Goal: Information Seeking & Learning: Learn about a topic

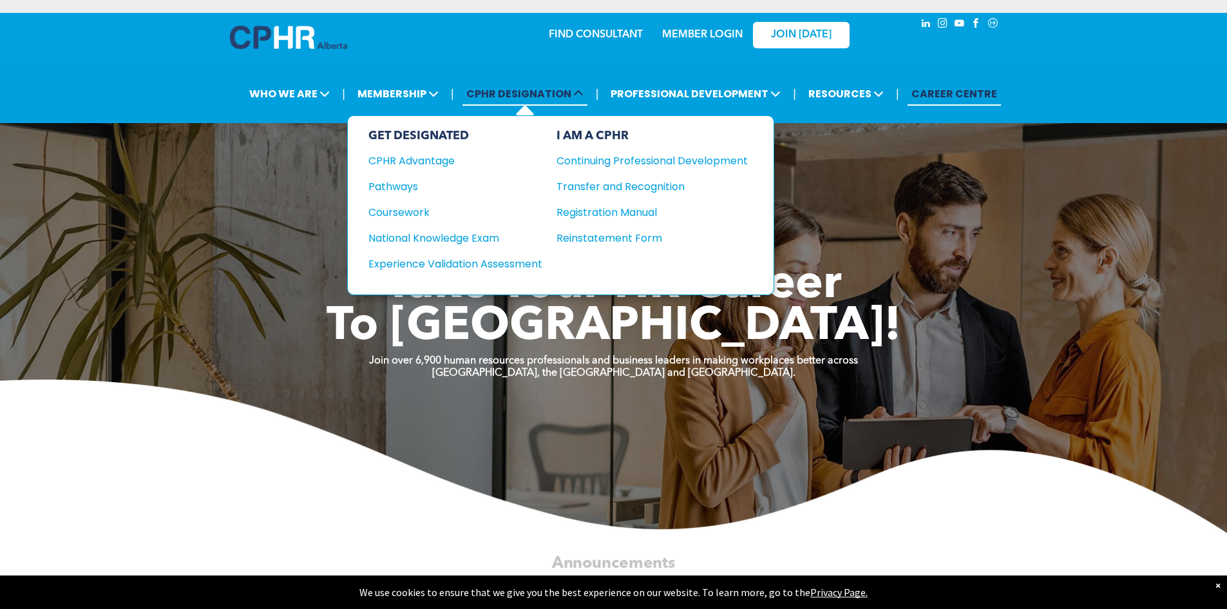
click at [538, 84] on span "CPHR DESIGNATION" at bounding box center [524, 94] width 125 height 24
click at [416, 207] on div "Coursework" at bounding box center [446, 212] width 157 height 16
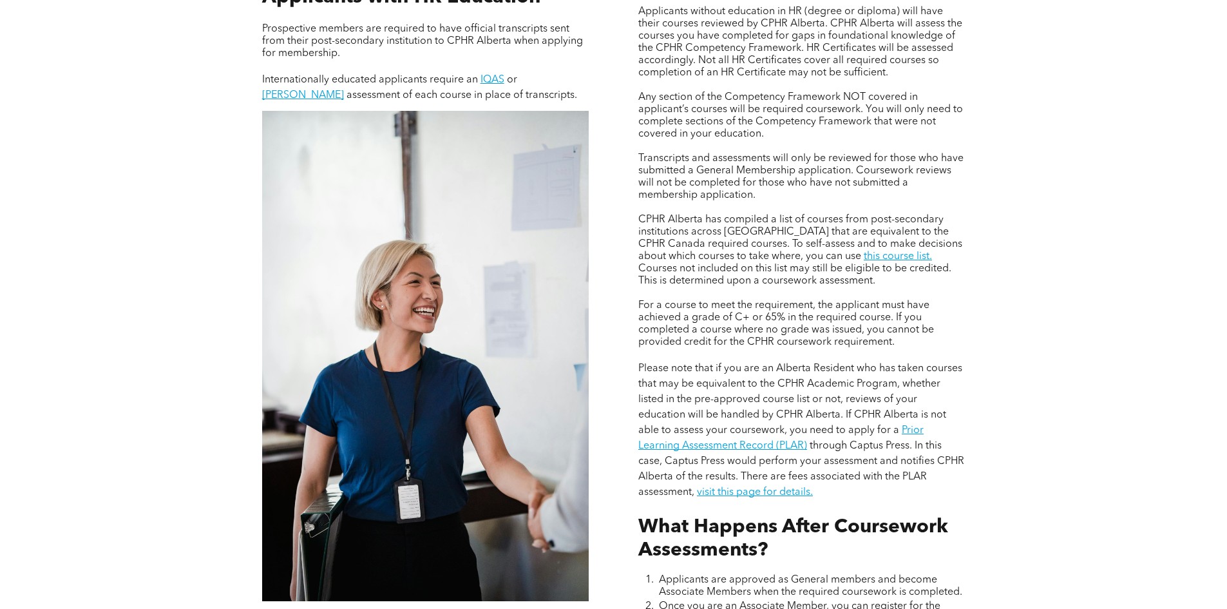
scroll to position [1031, 0]
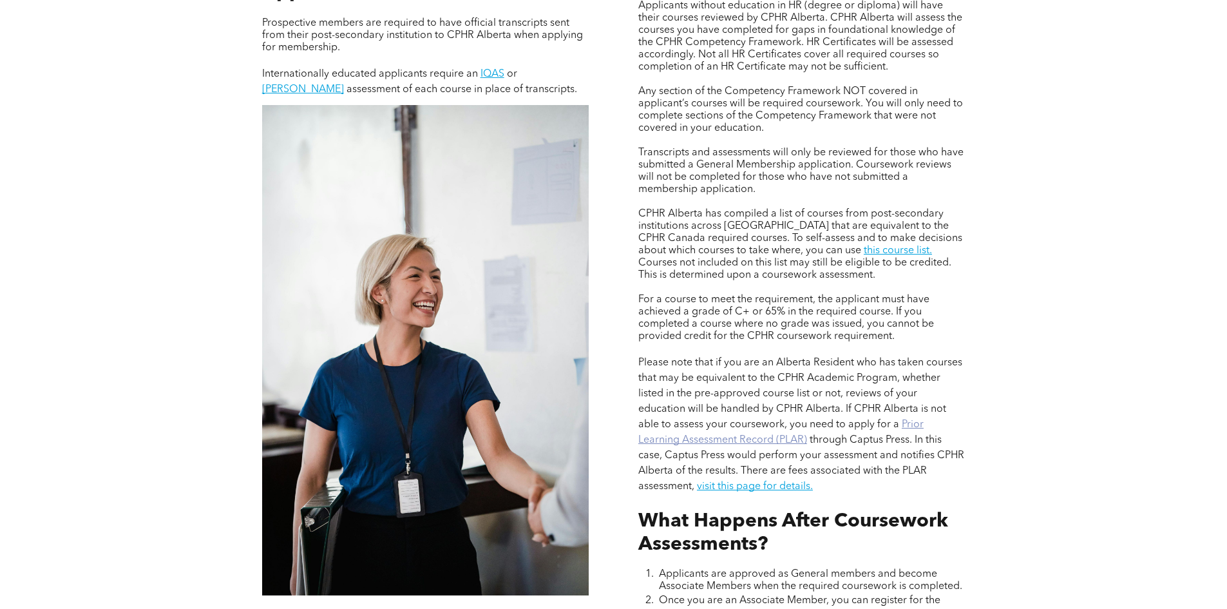
click at [917, 419] on link "Prior Learning Assessment Record (PLAR)" at bounding box center [780, 432] width 285 height 26
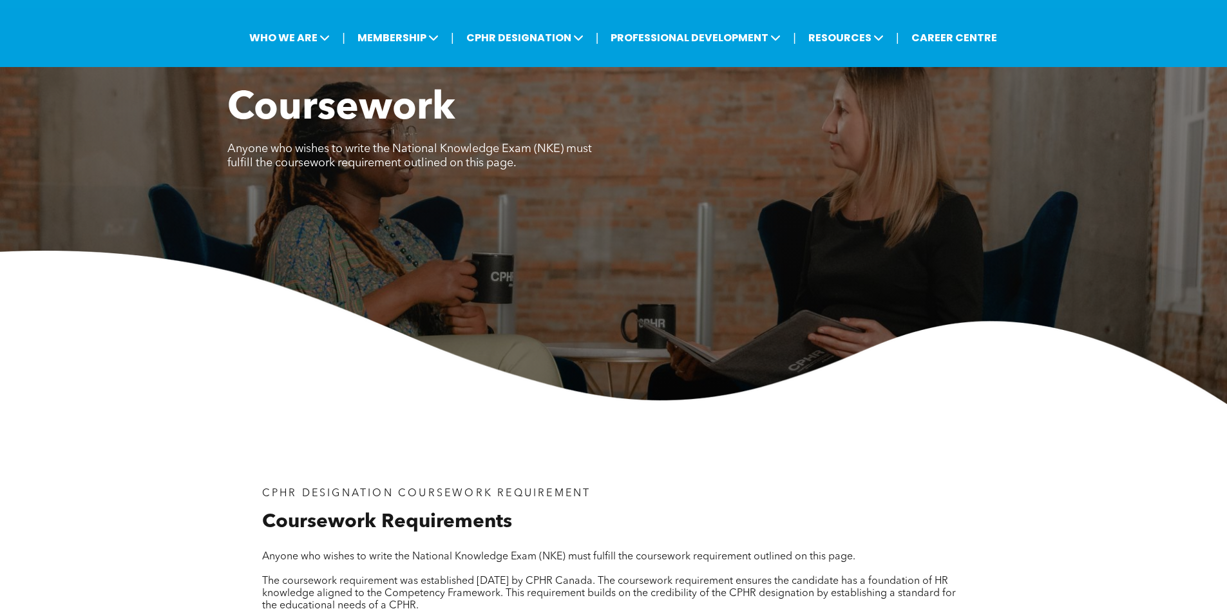
scroll to position [0, 0]
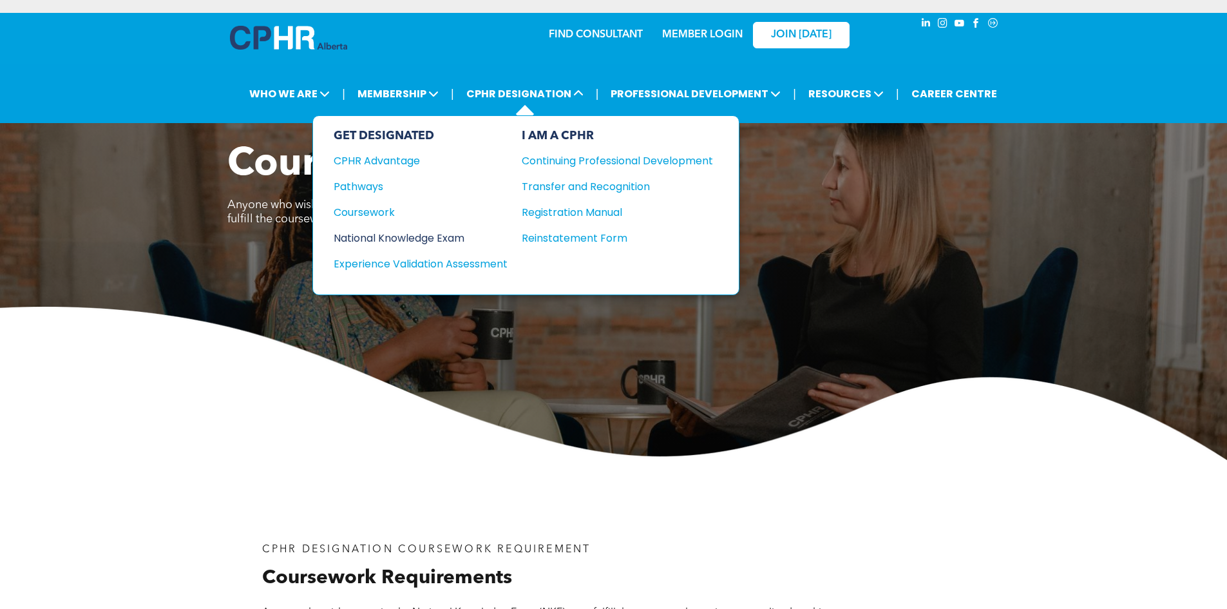
click at [403, 238] on div "National Knowledge Exam" at bounding box center [412, 238] width 157 height 16
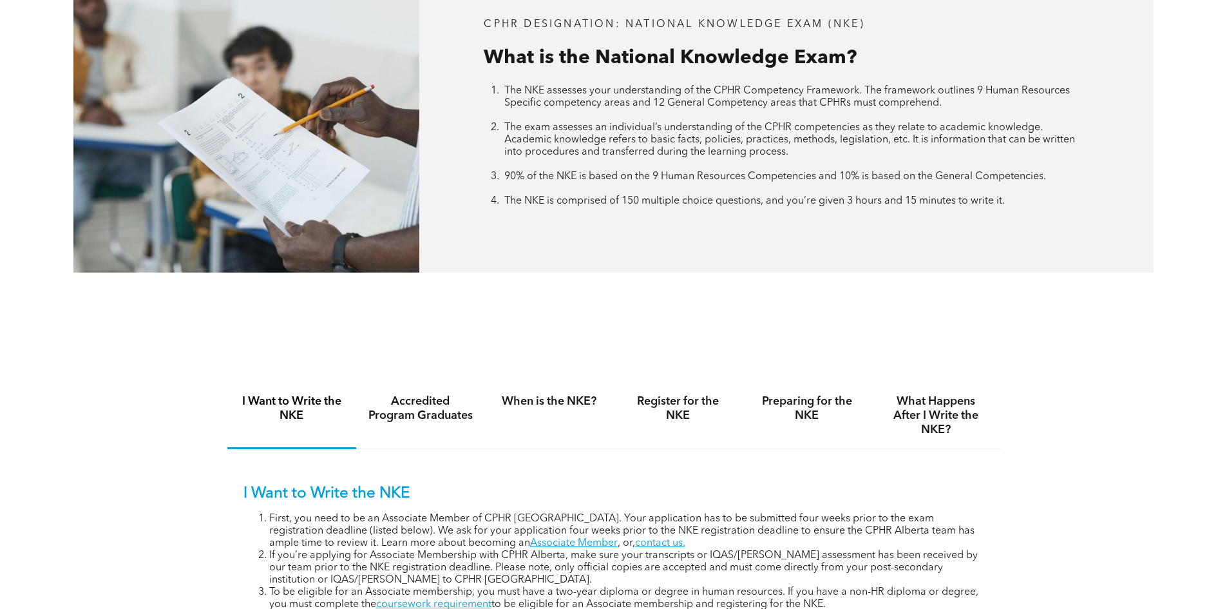
scroll to position [709, 0]
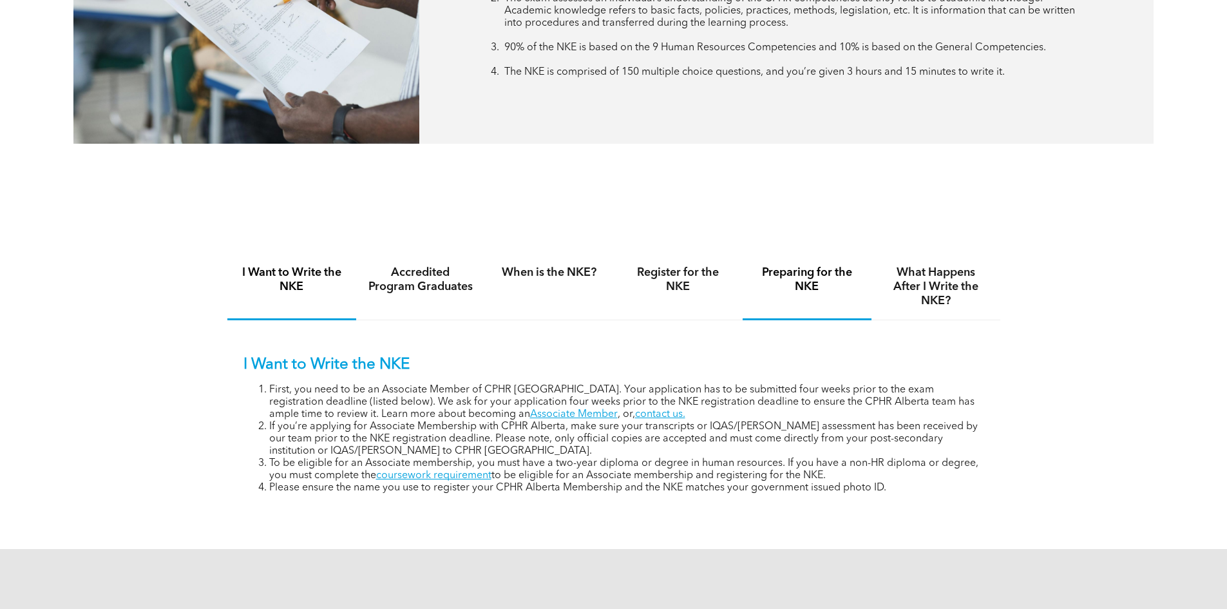
click at [806, 277] on h4 "Preparing for the NKE" at bounding box center [807, 279] width 106 height 28
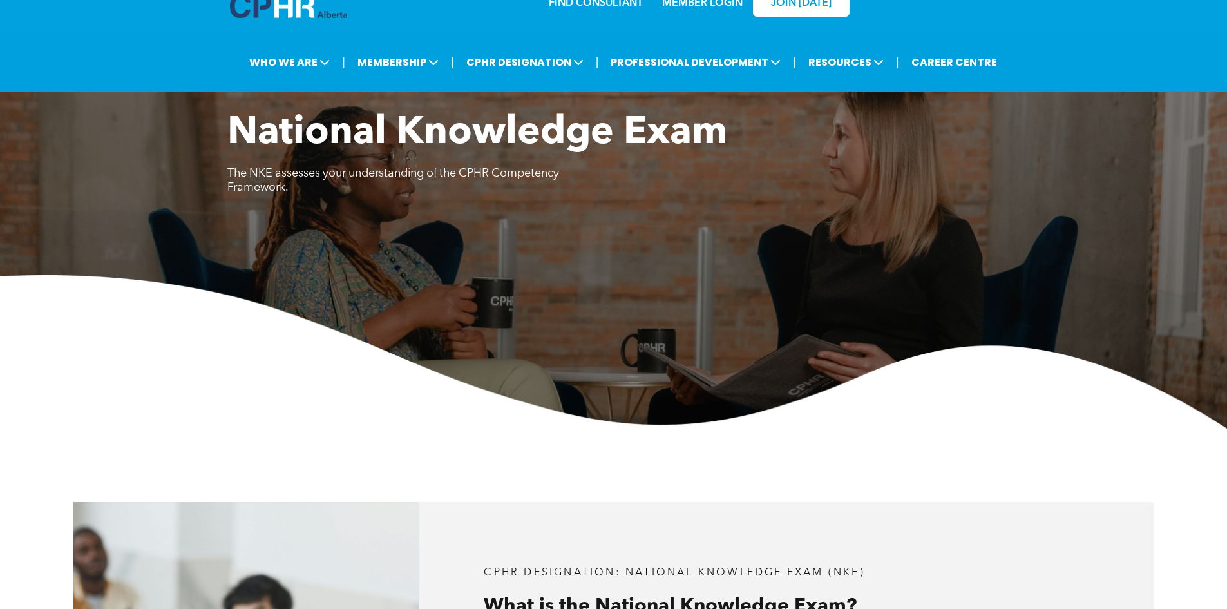
scroll to position [0, 0]
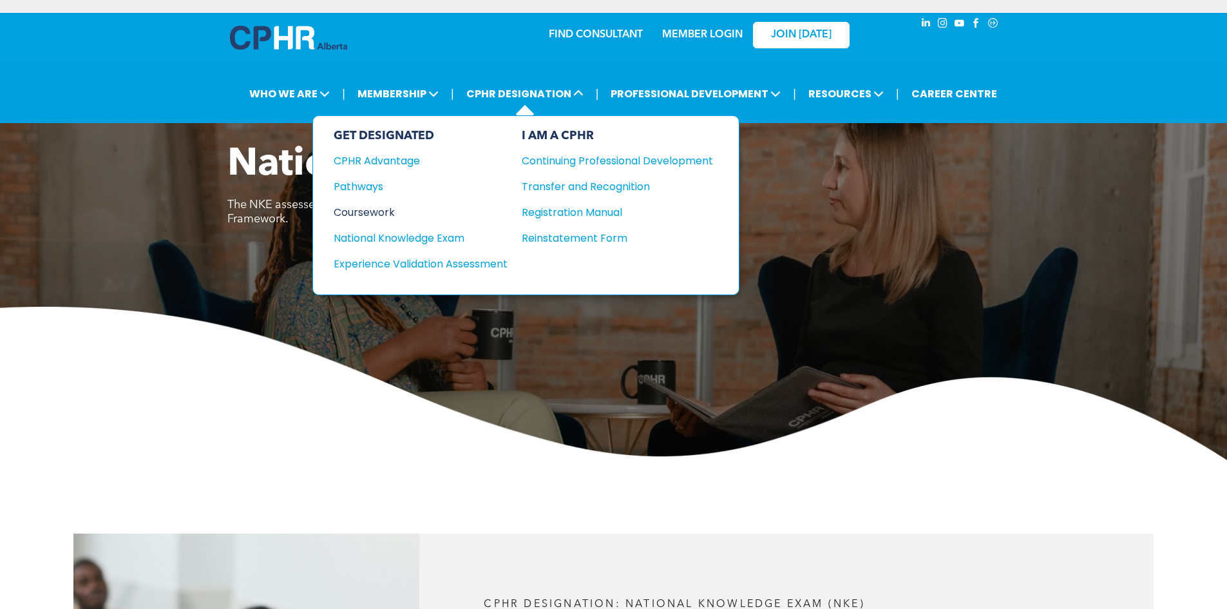
click at [379, 207] on div "Coursework" at bounding box center [412, 212] width 157 height 16
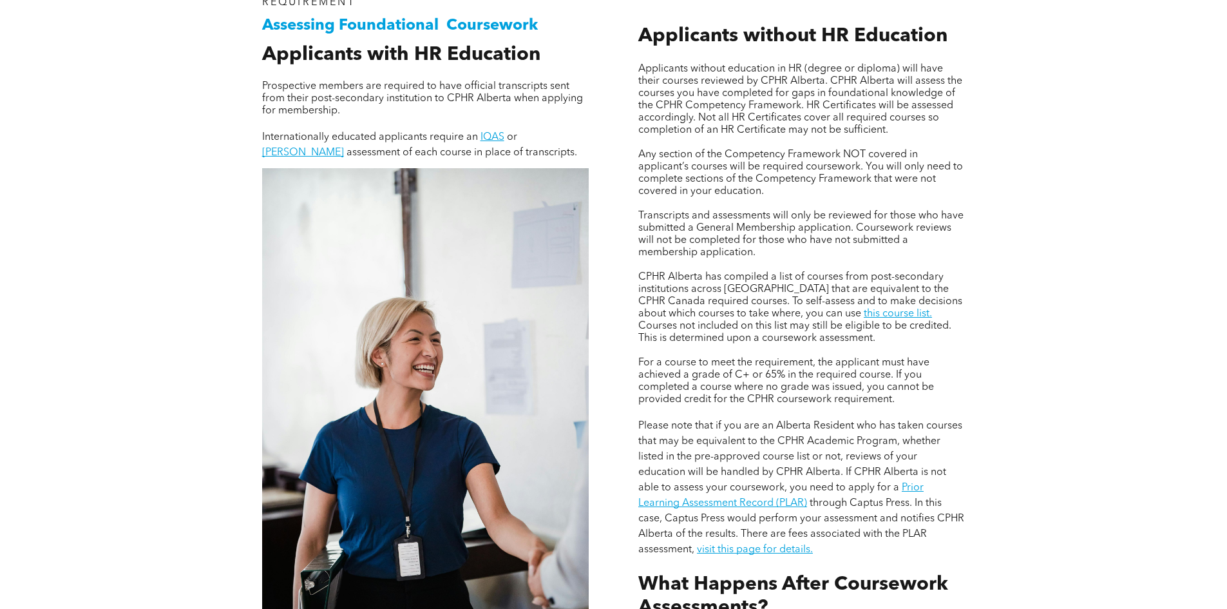
scroll to position [966, 0]
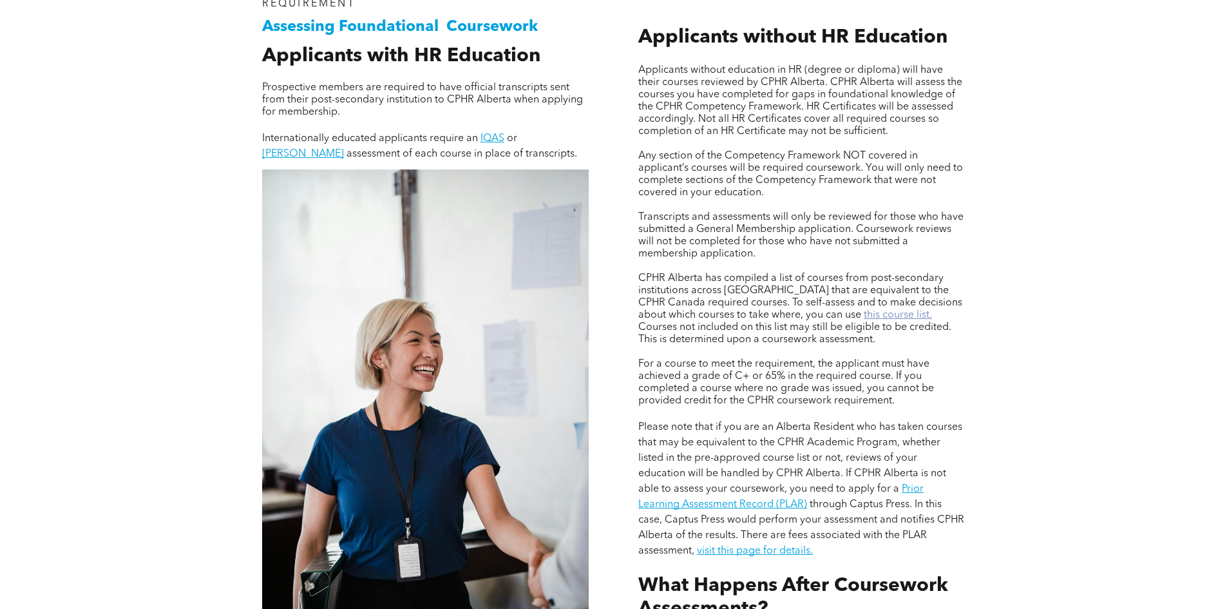
click at [864, 310] on link "this course list." at bounding box center [898, 315] width 68 height 10
click at [154, 245] on div "Assessing Foundational Coursework CPHR DESIGNATION COURSEWORK REQUIREMENT Appli…" at bounding box center [613, 362] width 1227 height 870
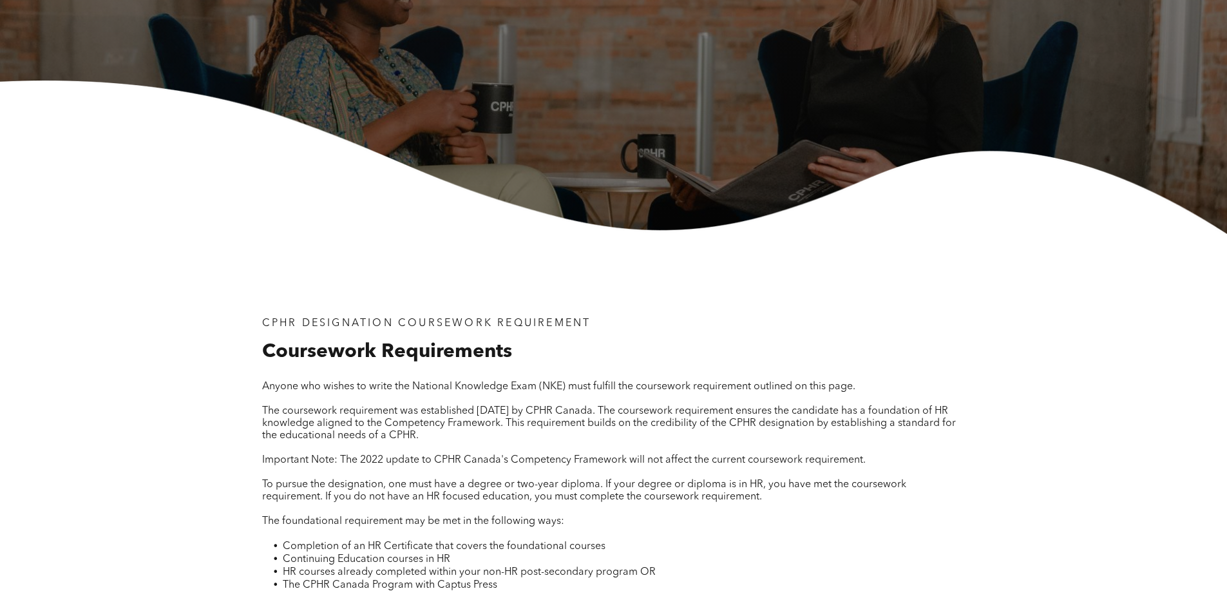
scroll to position [64, 0]
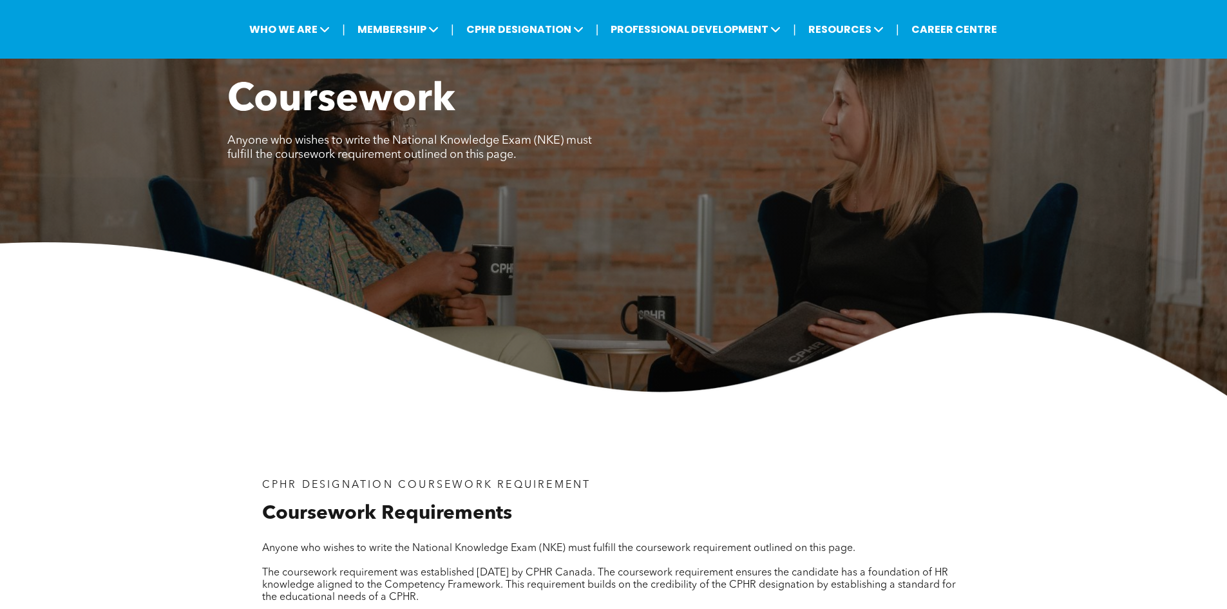
click at [213, 377] on img at bounding box center [613, 318] width 1227 height 153
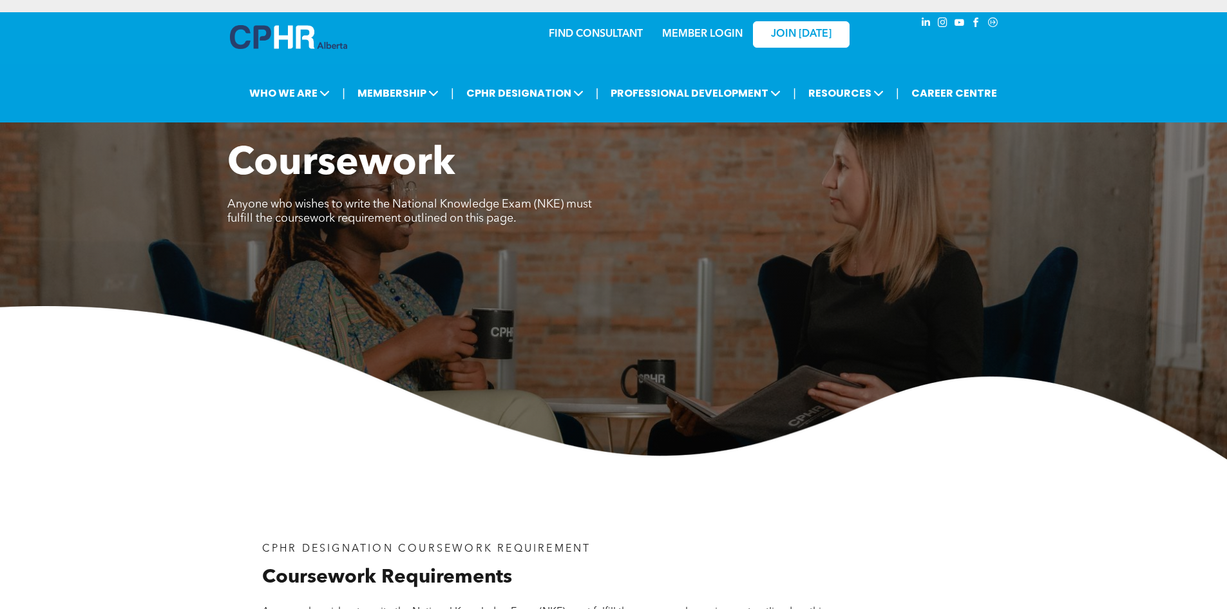
scroll to position [0, 0]
